Goal: Task Accomplishment & Management: Manage account settings

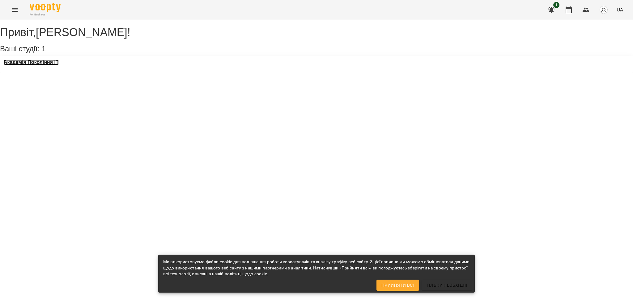
click at [40, 65] on h3 "Академія Покоління ІТ" at bounding box center [31, 63] width 55 height 6
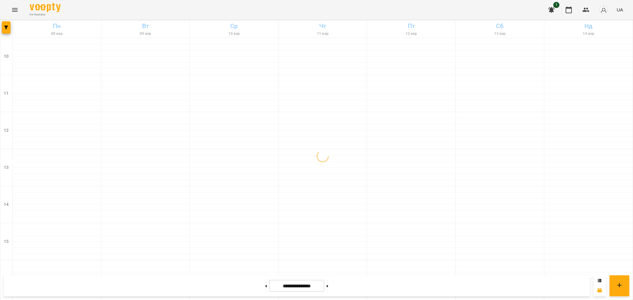
scroll to position [248, 0]
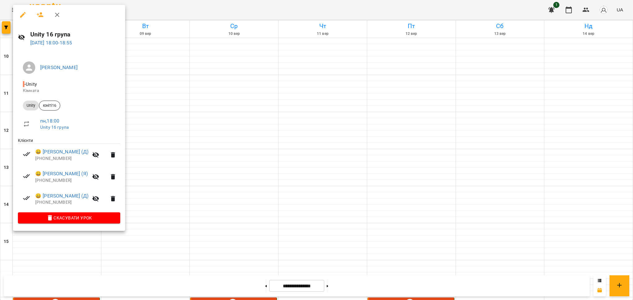
click at [128, 257] on div at bounding box center [316, 150] width 633 height 300
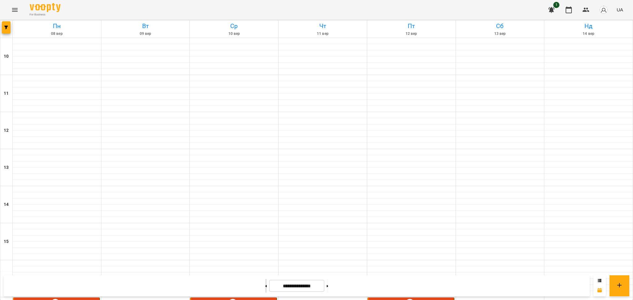
click at [265, 285] on button at bounding box center [266, 286] width 2 height 14
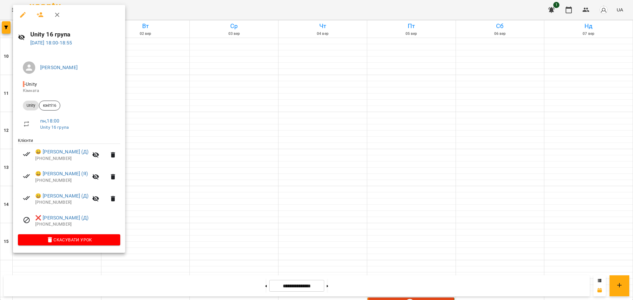
click at [435, 165] on div at bounding box center [316, 150] width 633 height 300
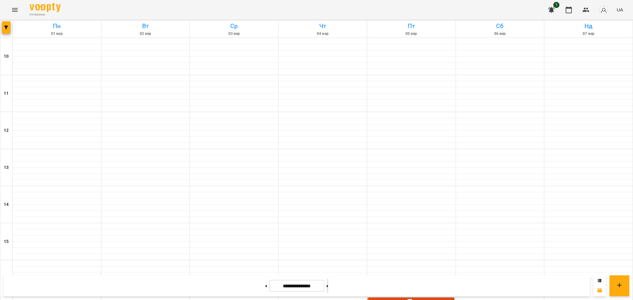
click at [328, 286] on button at bounding box center [328, 286] width 2 height 14
click at [328, 287] on button at bounding box center [328, 286] width 2 height 14
drag, startPoint x: 144, startPoint y: 281, endPoint x: 178, endPoint y: 283, distance: 33.8
click at [144, 281] on div "**********" at bounding box center [297, 286] width 586 height 21
click at [265, 283] on button at bounding box center [266, 286] width 2 height 14
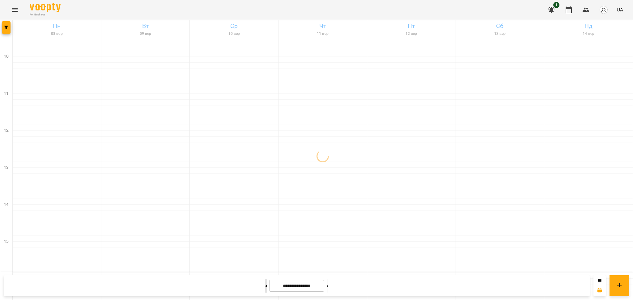
click at [265, 284] on button at bounding box center [266, 286] width 2 height 14
type input "**********"
